Goal: Task Accomplishment & Management: Complete application form

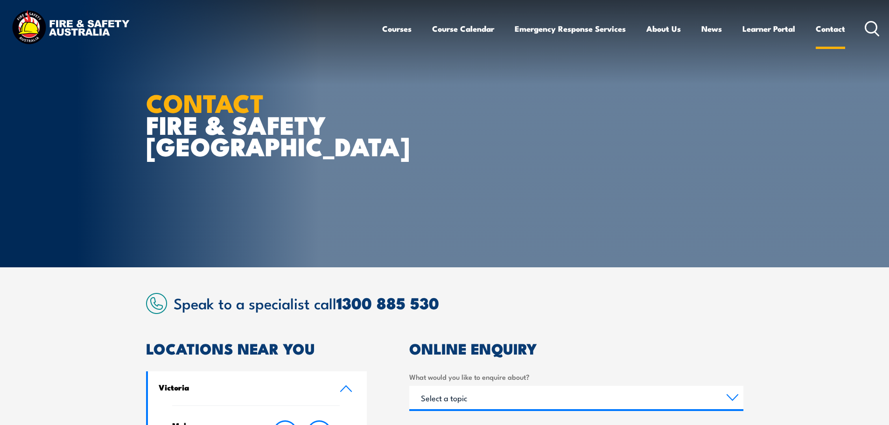
click at [826, 27] on link "Contact" at bounding box center [830, 28] width 29 height 25
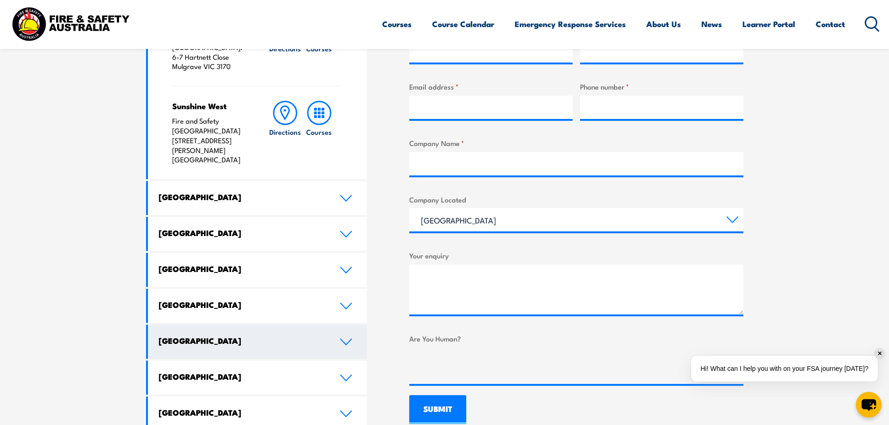
scroll to position [420, 0]
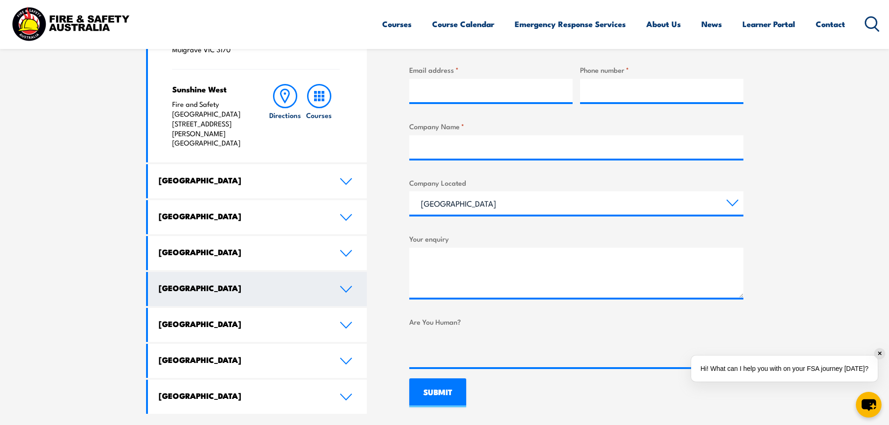
click at [347, 287] on icon at bounding box center [346, 290] width 11 height 6
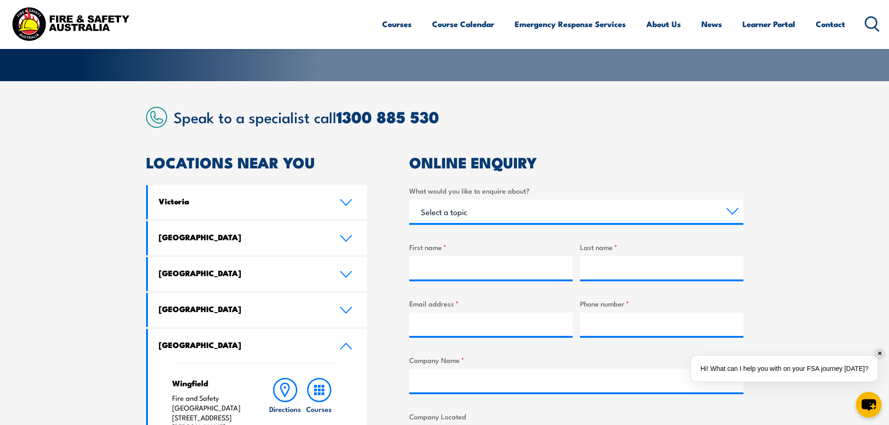
scroll to position [179, 0]
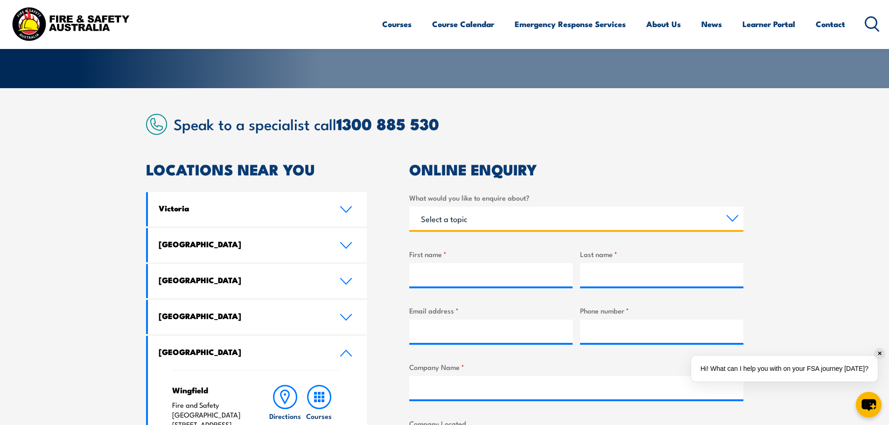
click at [449, 222] on select "Select a topic Training Emergency Response Services General Enquiry" at bounding box center [576, 218] width 334 height 23
select select "Training"
click at [409, 207] on select "Select a topic Training Emergency Response Services General Enquiry" at bounding box center [576, 218] width 334 height 23
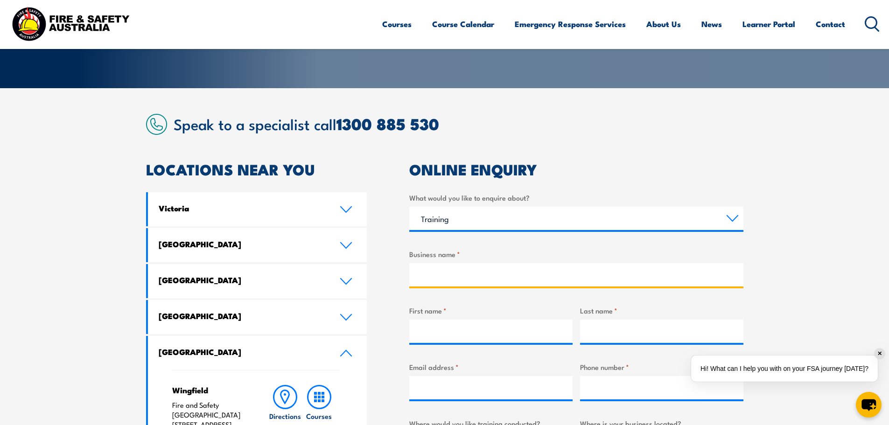
click at [436, 272] on input "Business name *" at bounding box center [576, 274] width 334 height 23
type input "Resonate Consultants"
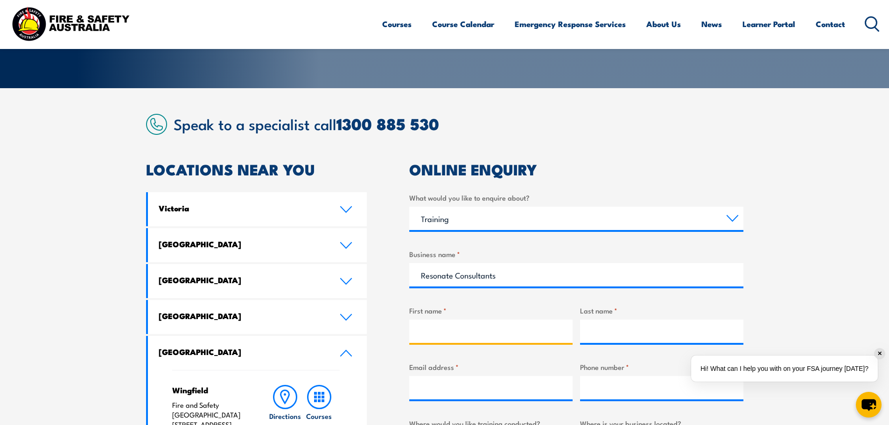
click at [429, 336] on input "First name *" at bounding box center [490, 331] width 163 height 23
type input "[PERSON_NAME]"
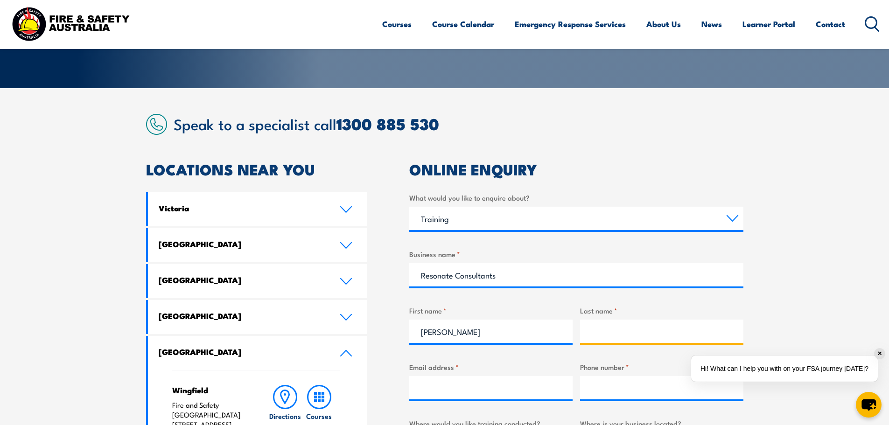
type input "h"
type input "a"
type input "h"
type input "A"
type input "Hancock"
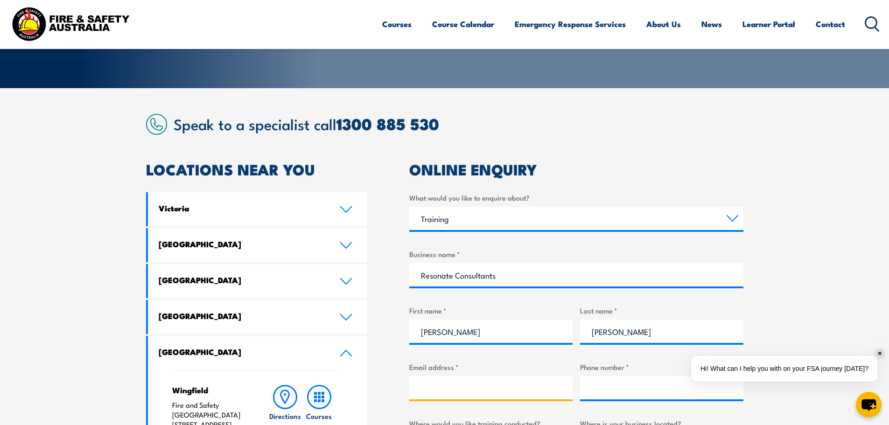
click at [458, 392] on input "Email address *" at bounding box center [490, 387] width 163 height 23
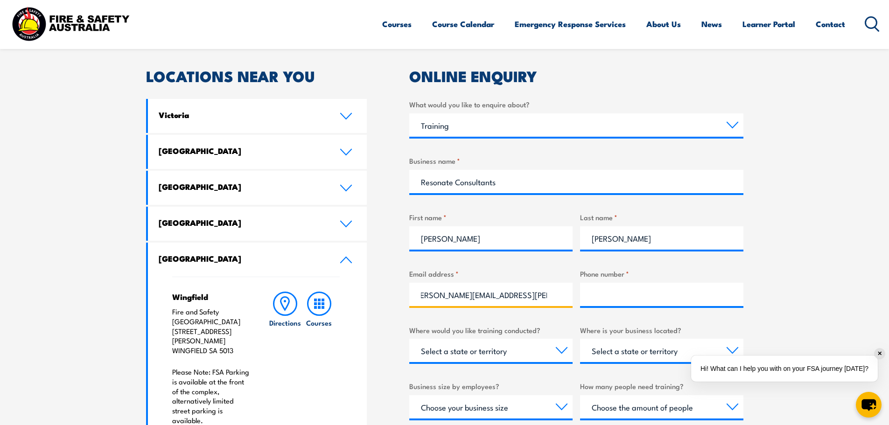
scroll to position [0, 14]
type input "ruth.hancock@resonate-consultants.com"
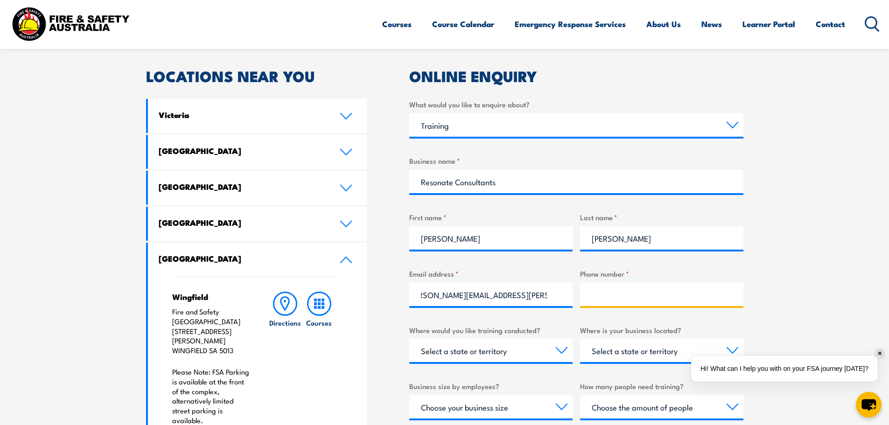
scroll to position [0, 0]
click at [632, 296] on input "Phone number *" at bounding box center [661, 294] width 163 height 23
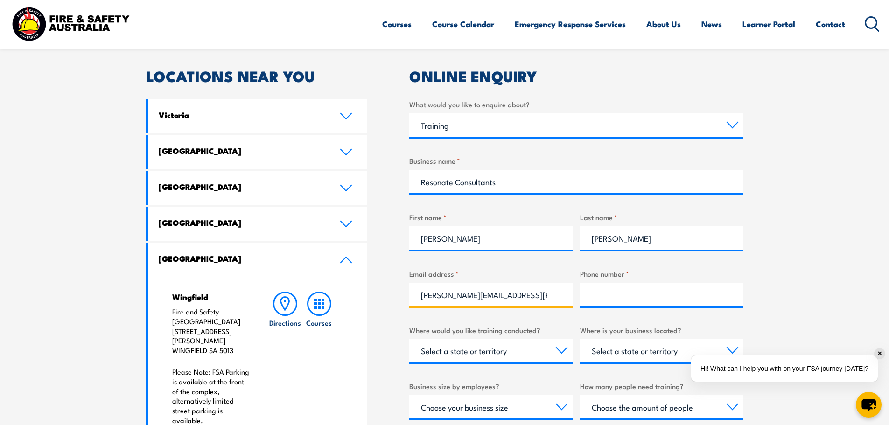
click at [519, 296] on input "ruth.hancock@resonate-consultants.com" at bounding box center [490, 294] width 163 height 23
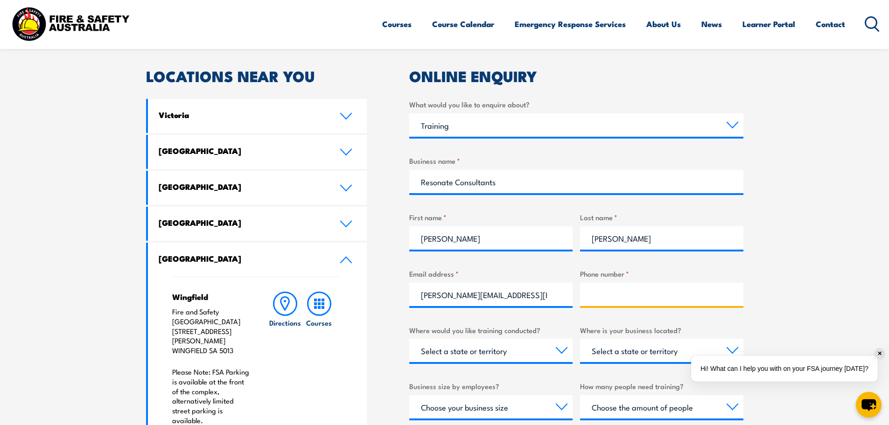
click at [602, 298] on input "Phone number *" at bounding box center [661, 294] width 163 height 23
type input "0422298556"
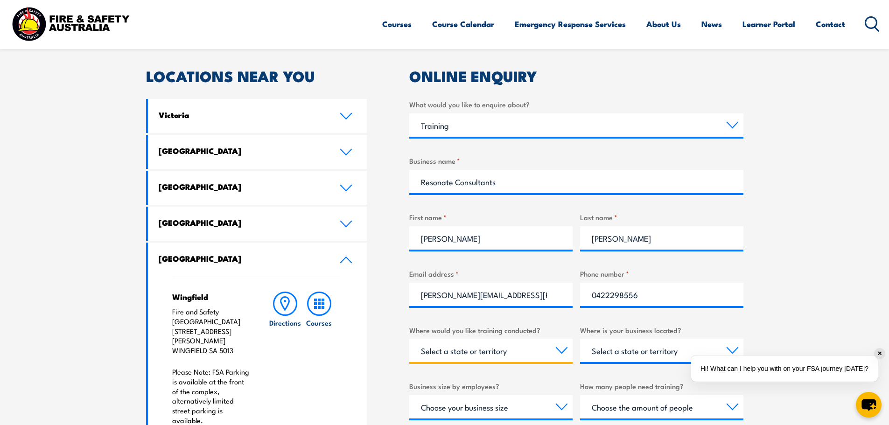
click at [541, 354] on select "Select a state or territory Nationally - multiple locations QLD NSW VIC SA ACT …" at bounding box center [490, 350] width 163 height 23
select select "SA"
click at [409, 339] on select "Select a state or territory Nationally - multiple locations QLD NSW VIC SA ACT …" at bounding box center [490, 350] width 163 height 23
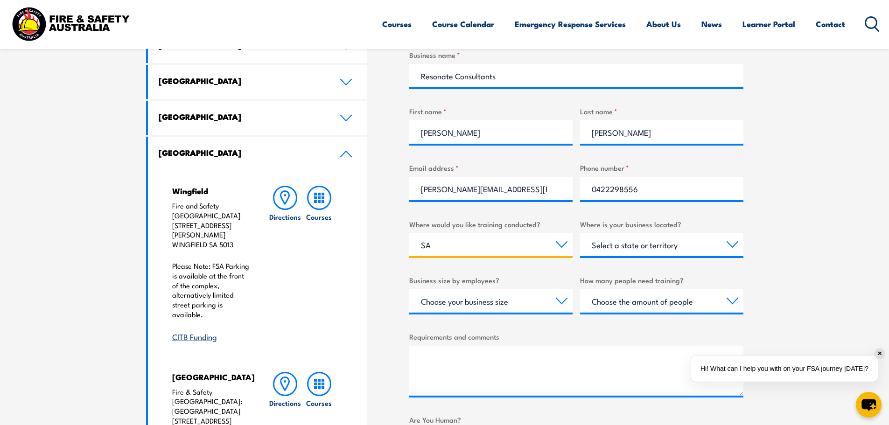
scroll to position [413, 0]
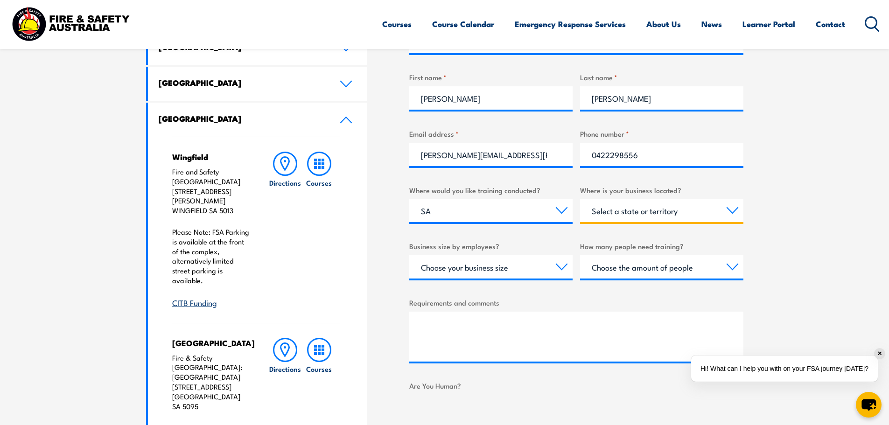
click at [656, 218] on select "Select a state or territory QLD NSW VIC SA ACT WA TAS NT" at bounding box center [661, 210] width 163 height 23
select select "SA"
click at [580, 199] on select "Select a state or territory QLD NSW VIC SA ACT WA TAS NT" at bounding box center [661, 210] width 163 height 23
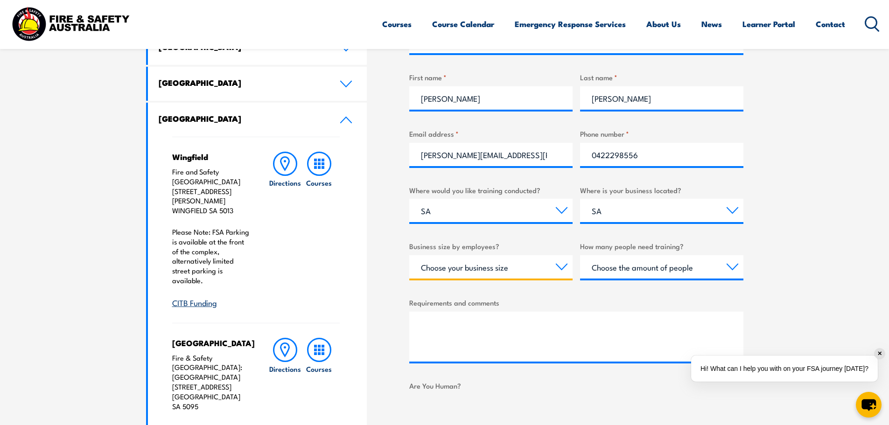
click at [512, 267] on select "Choose your business size 1 to 19 20 to 199 200+" at bounding box center [490, 266] width 163 height 23
select select "20 to 199"
click at [409, 255] on select "Choose your business size 1 to 19 20 to 199 200+" at bounding box center [490, 266] width 163 height 23
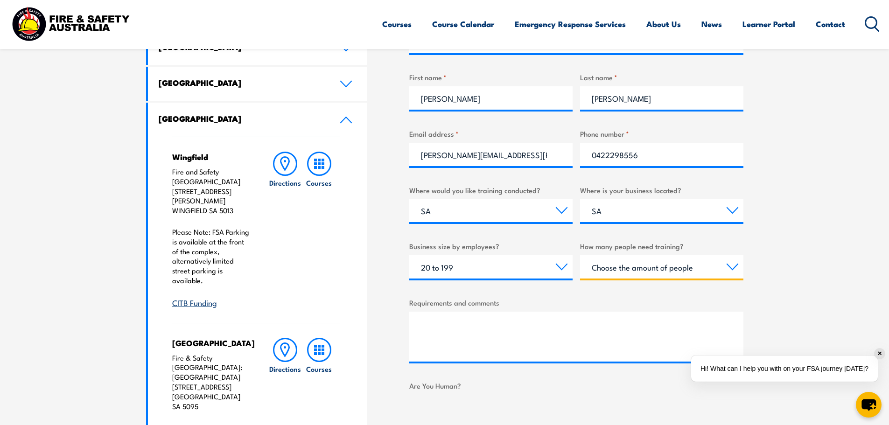
click at [640, 273] on select "Choose the amount of people 1 to 4 5 to 19 20+" at bounding box center [661, 266] width 163 height 23
select select "1 to 4"
click at [580, 255] on select "Choose the amount of people 1 to 4 5 to 19 20+" at bounding box center [661, 266] width 163 height 23
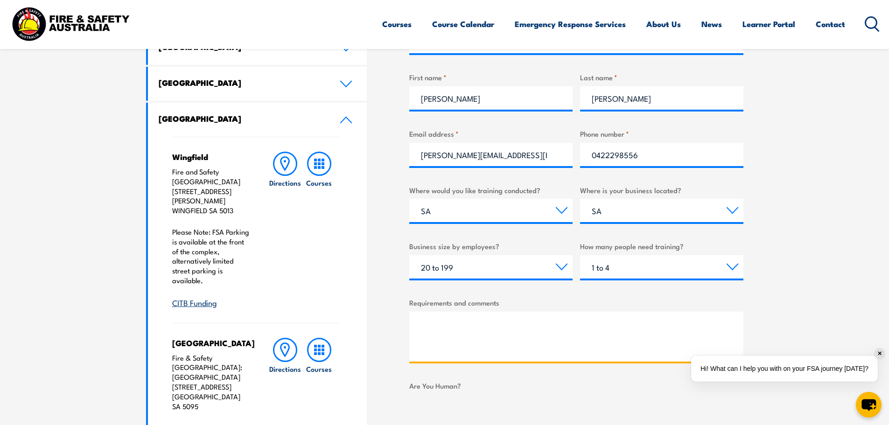
click at [468, 317] on textarea "Requirements and comments" at bounding box center [576, 337] width 334 height 50
click at [537, 327] on textarea "Hi Team, our staff have done" at bounding box center [576, 337] width 334 height 50
paste textarea "PUAFER005"
click at [599, 326] on textarea "Hi Team, our staff have done PUAFER005 &" at bounding box center [576, 337] width 334 height 50
paste textarea "PUAFER006"
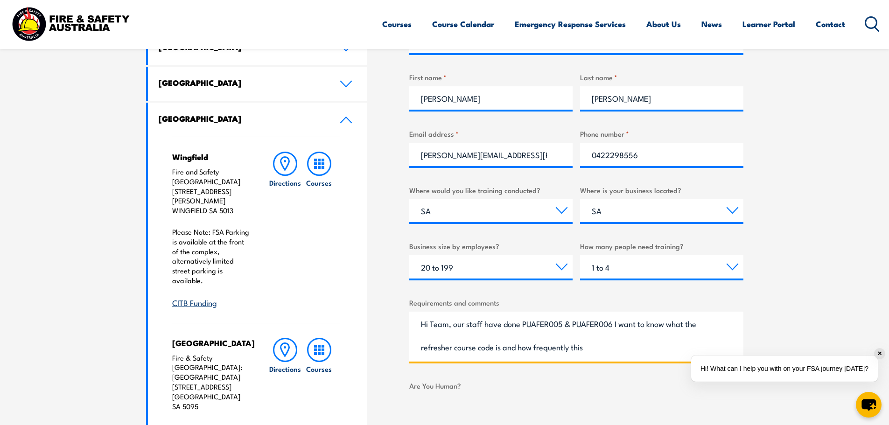
click at [467, 323] on textarea "Hi Team, our staff have done PUAFER005 & PUAFER006 I want to know what the refr…" at bounding box center [576, 337] width 334 height 50
drag, startPoint x: 482, startPoint y: 323, endPoint x: 454, endPoint y: 325, distance: 28.1
click at [454, 325] on textarea "Hi Team, our staff have done PUAFER005 & PUAFER006 I want to know what the refr…" at bounding box center [576, 337] width 334 height 50
click at [525, 324] on textarea "Hi Team, the fire warden have done PUAFER005 & PUAFER006 I want to know what th…" at bounding box center [576, 337] width 334 height 50
click at [527, 323] on textarea "Hi Team, the fire warden has done PUAFER005 & PUAFER006 I want to know what the…" at bounding box center [576, 337] width 334 height 50
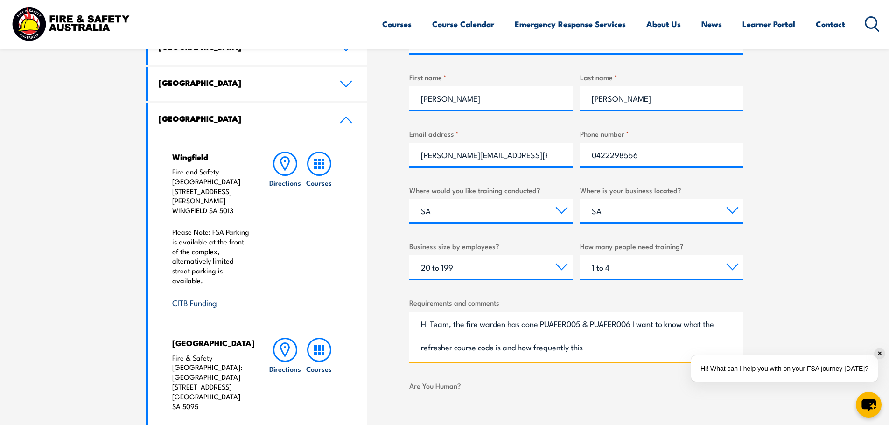
click at [527, 323] on textarea "Hi Team, the fire warden has done PUAFER005 & PUAFER006 I want to know what the…" at bounding box center [576, 337] width 334 height 50
click at [625, 347] on textarea "Hi Team, the fire warden has completed PUAFER005 & PUAFER006 I want to know wha…" at bounding box center [576, 337] width 334 height 50
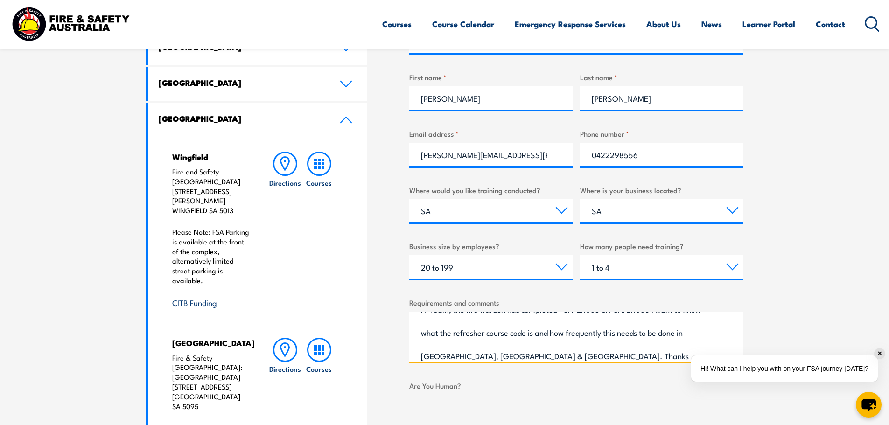
type textarea "Hi Team, the fire warden has completed PUAFER005 & PUAFER006 I want to know wha…"
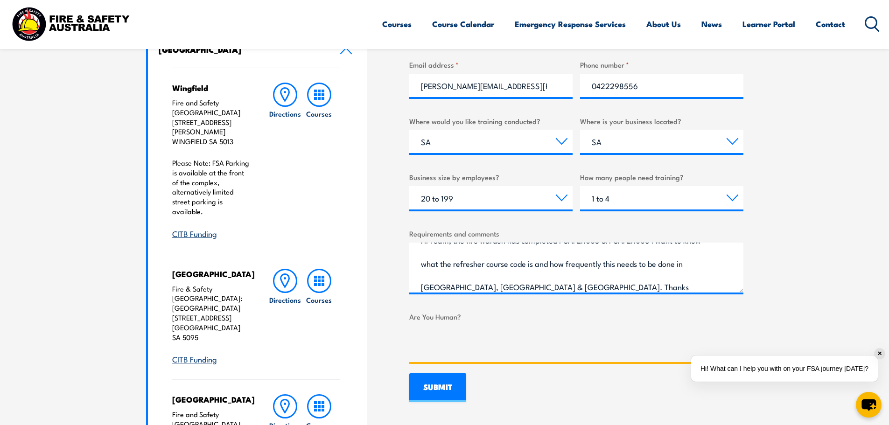
scroll to position [506, 0]
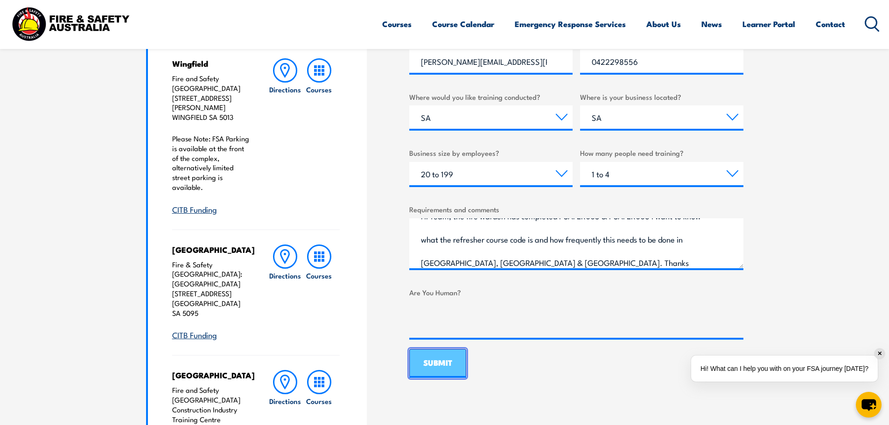
click at [451, 373] on input "SUBMIT" at bounding box center [437, 363] width 57 height 29
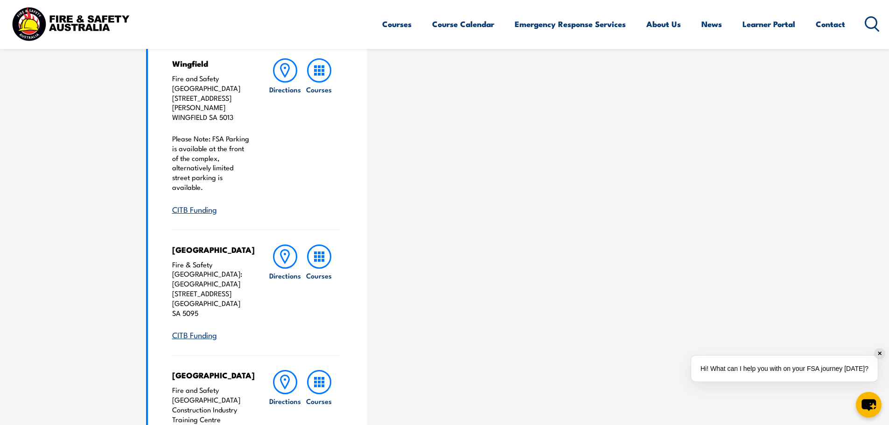
scroll to position [0, 0]
